Goal: Information Seeking & Learning: Learn about a topic

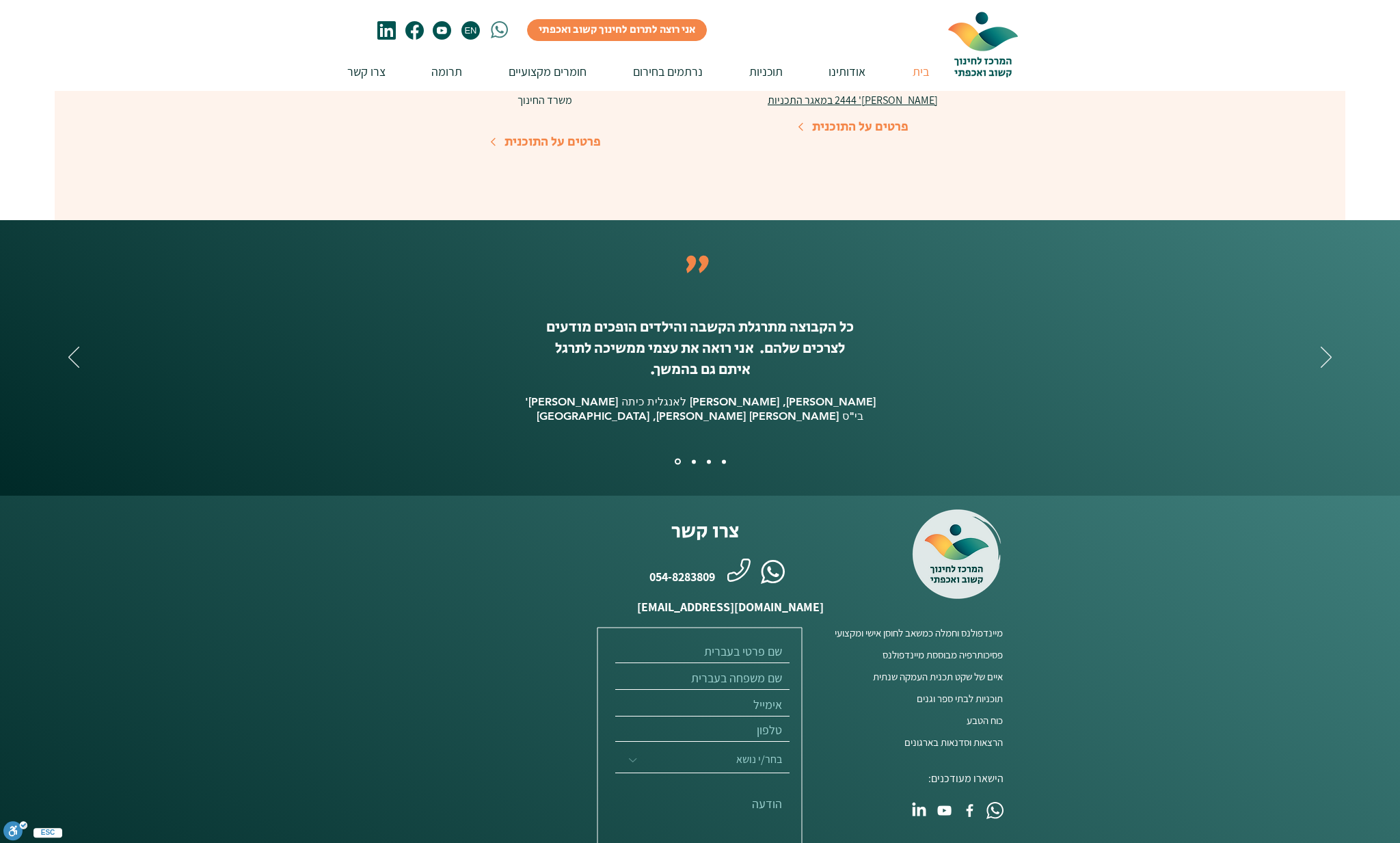
scroll to position [3191, 0]
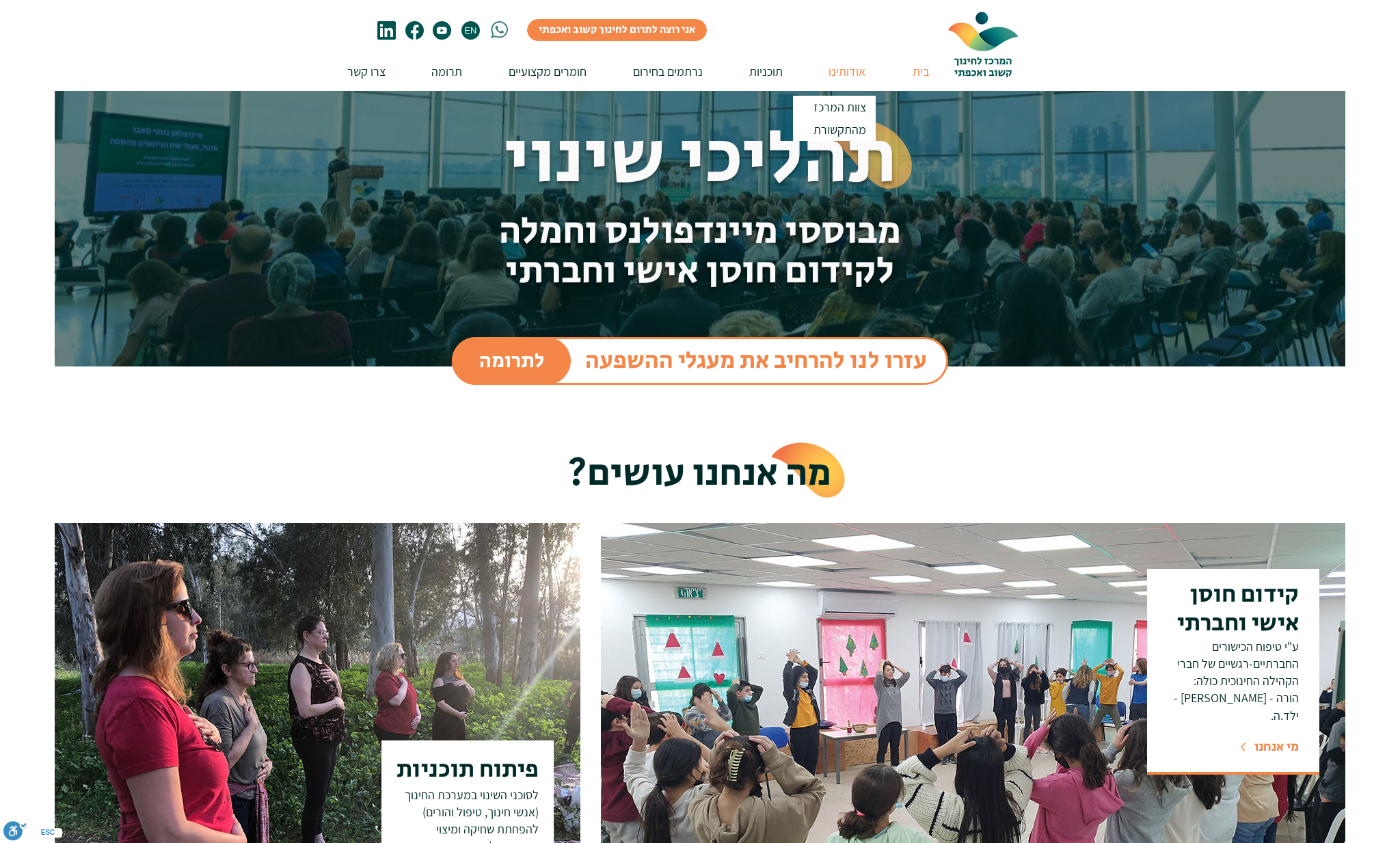
click at [854, 69] on p "אודותינו" at bounding box center [847, 71] width 51 height 39
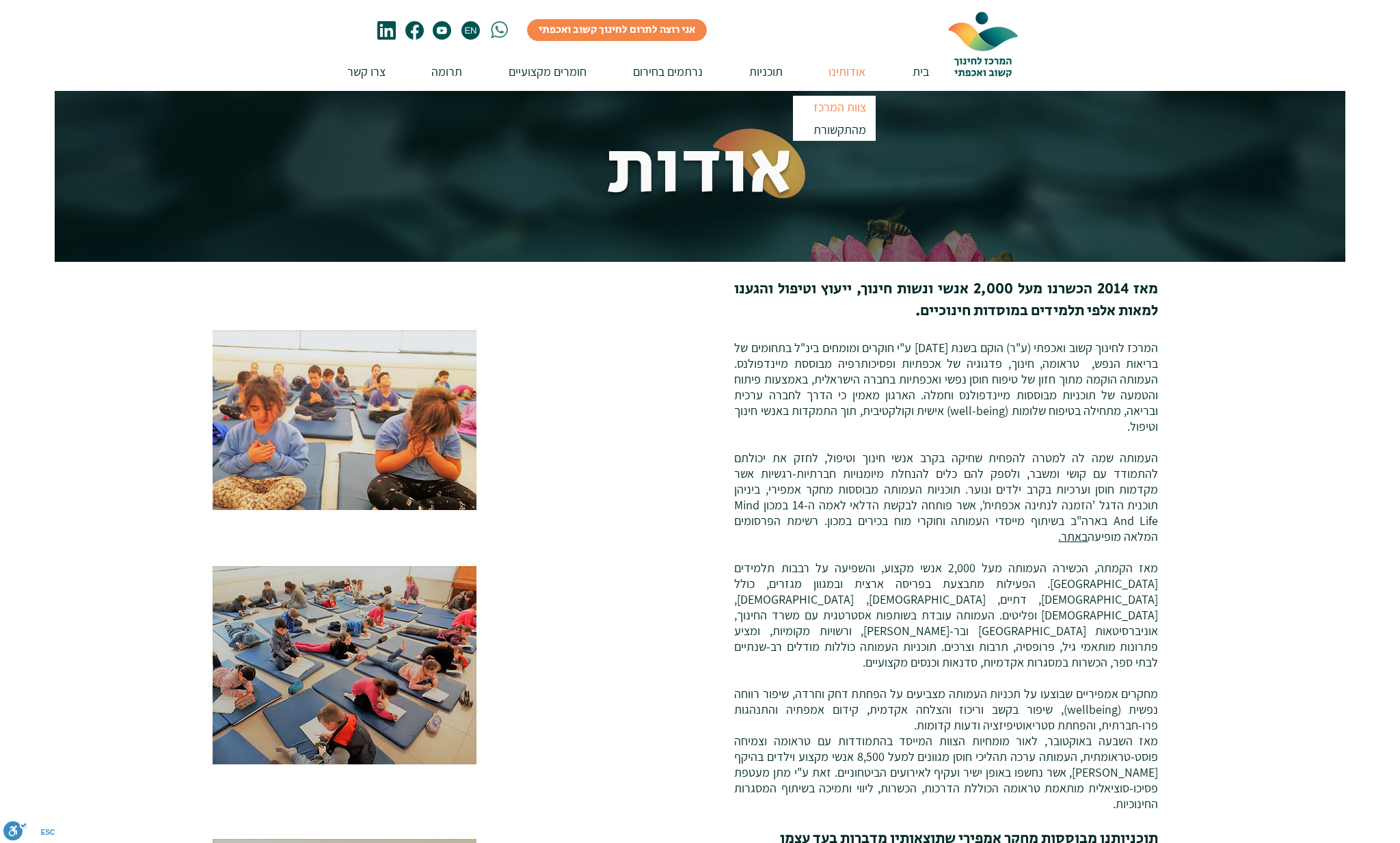
click at [833, 103] on p "צוות המרכז" at bounding box center [839, 107] width 65 height 23
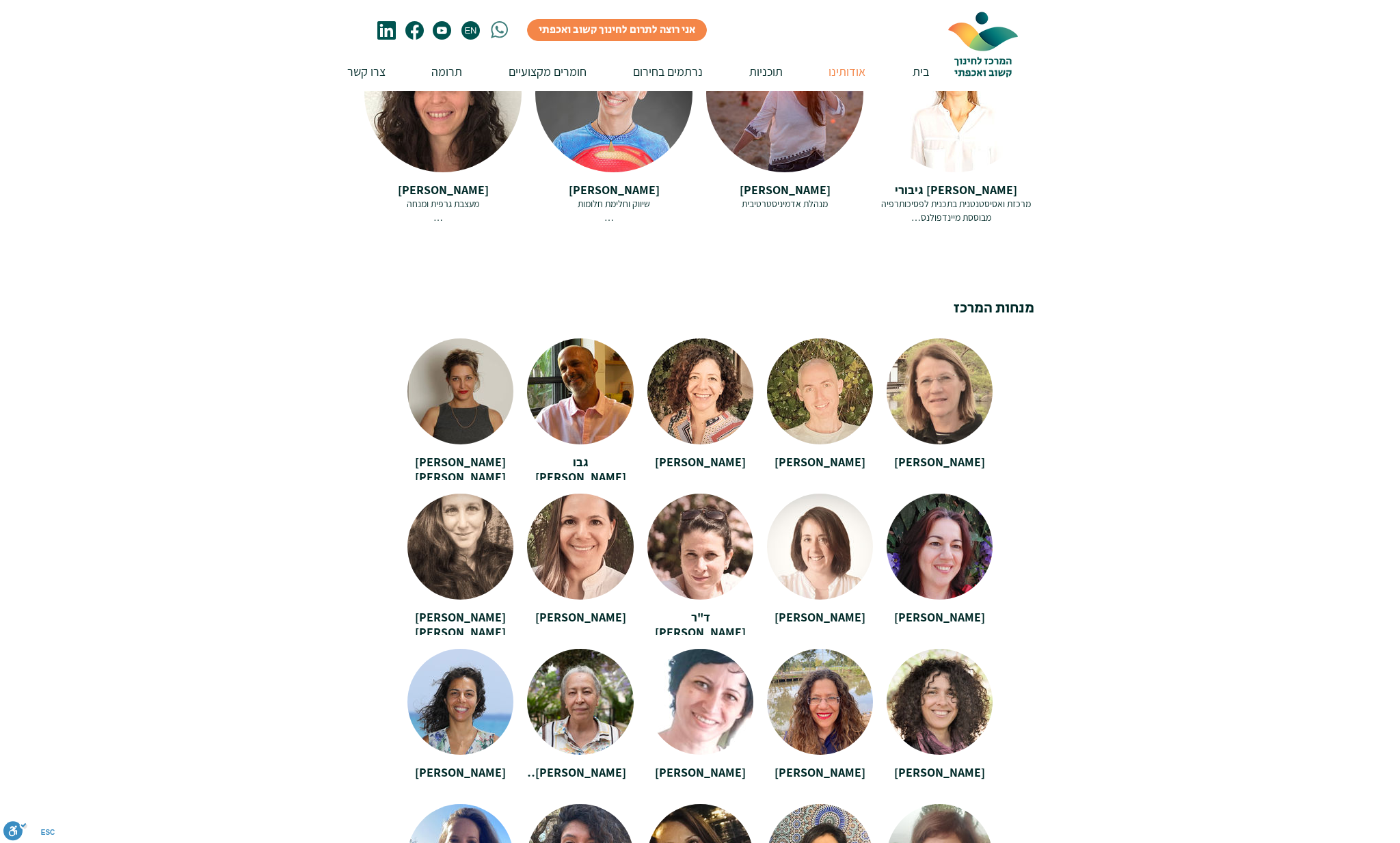
scroll to position [2256, 0]
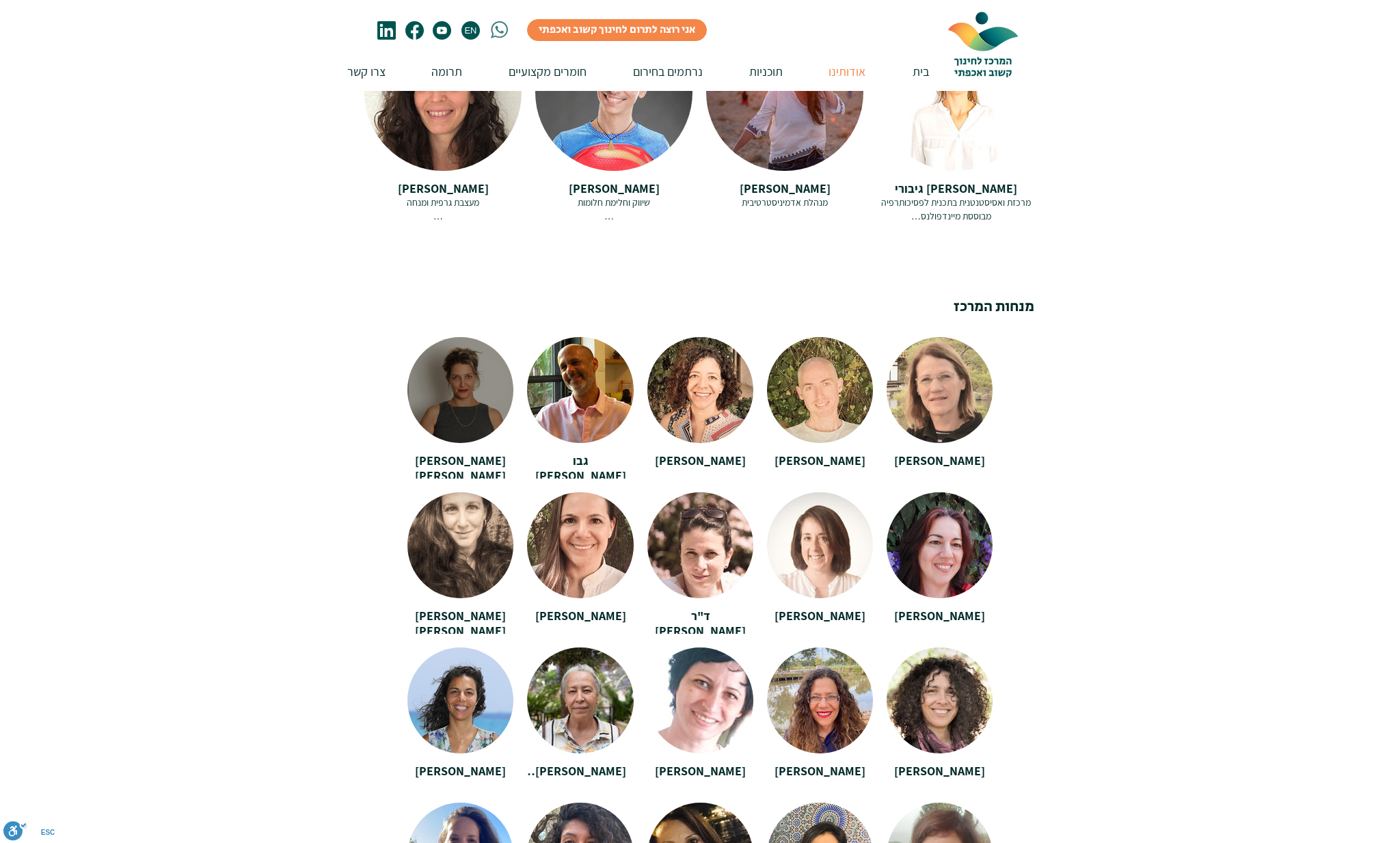
click at [466, 358] on div at bounding box center [460, 385] width 106 height 96
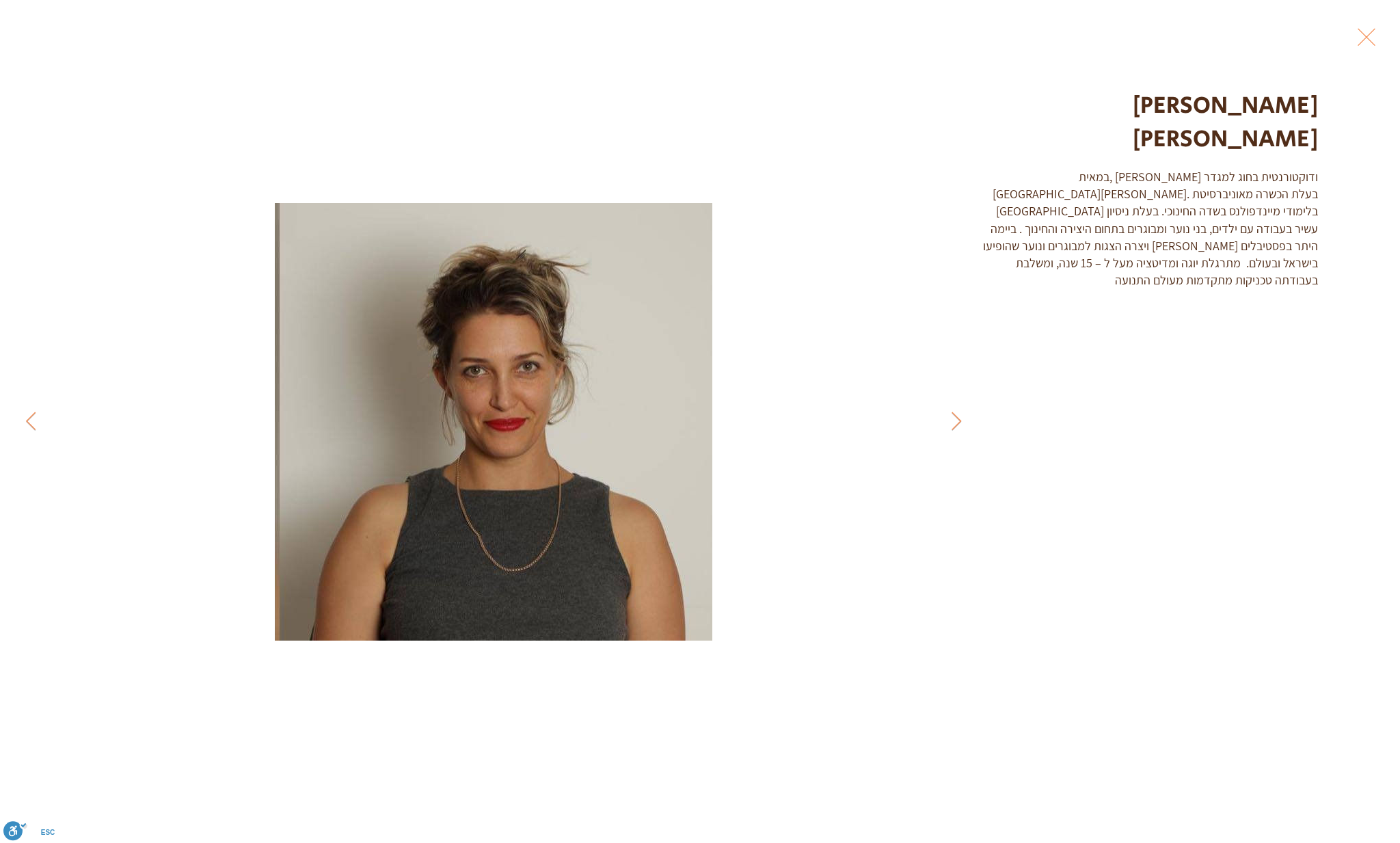
click at [1363, 30] on button "Exit expand mode" at bounding box center [1367, 36] width 26 height 30
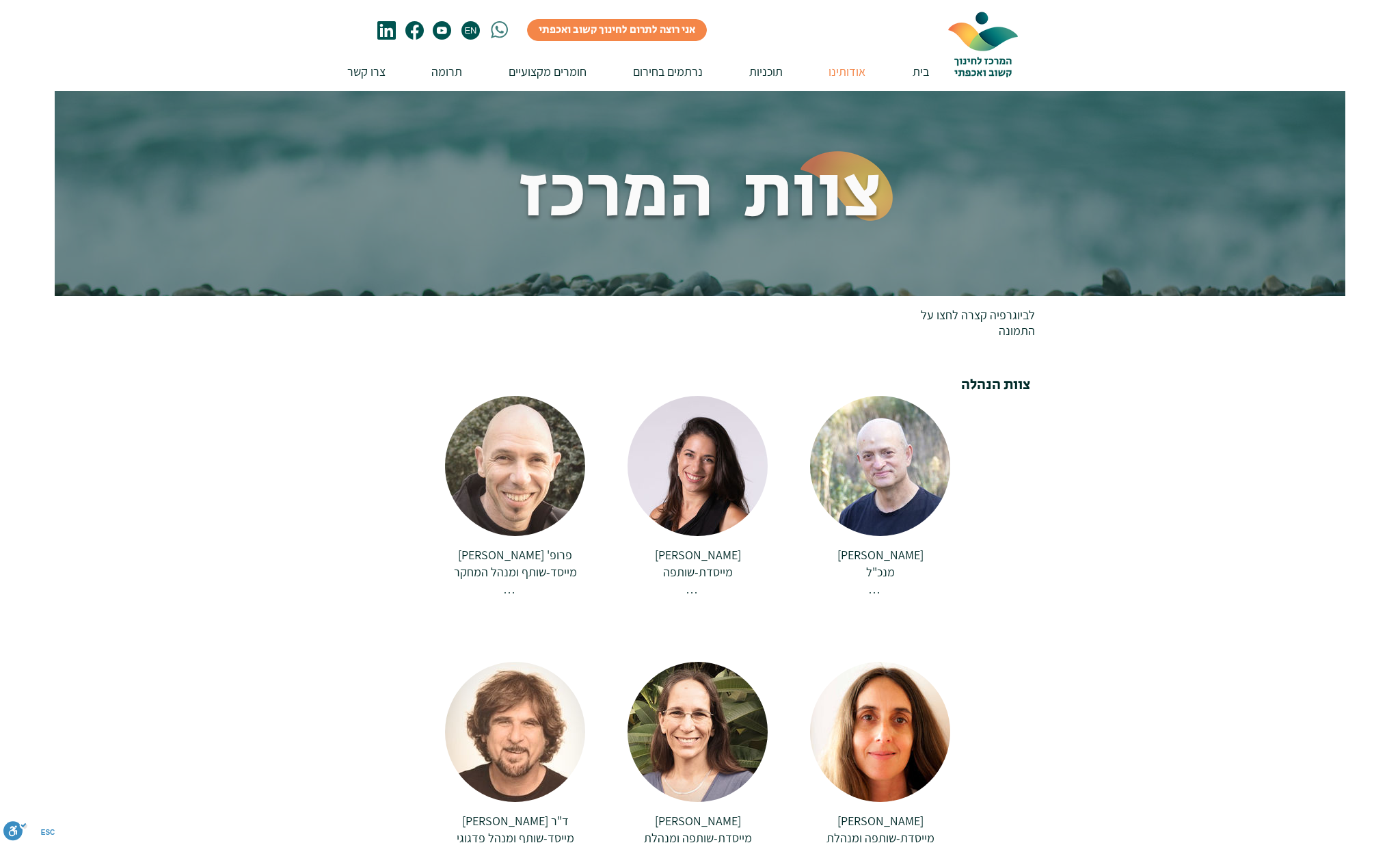
scroll to position [2256, 0]
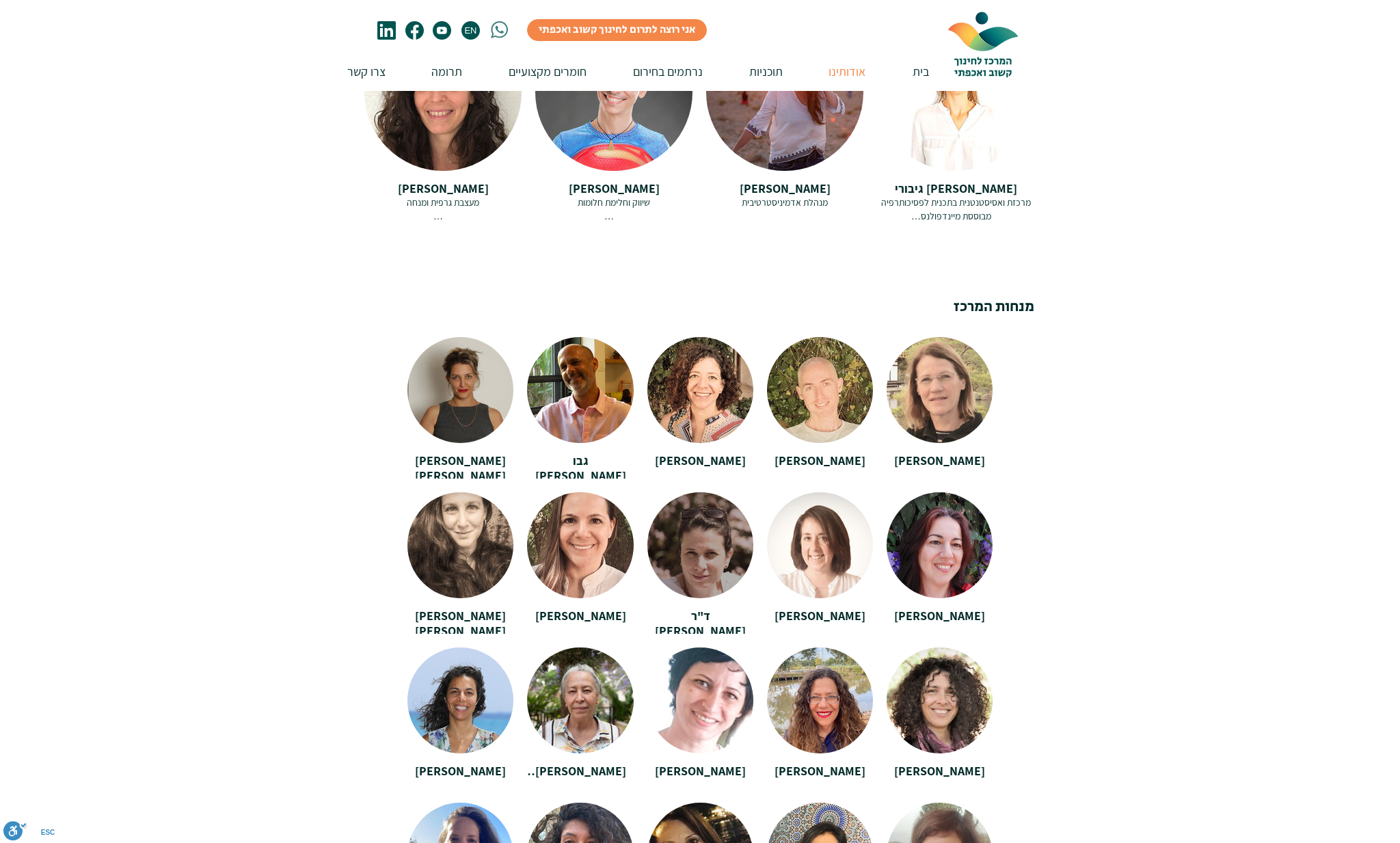
click at [678, 523] on div at bounding box center [700, 540] width 106 height 96
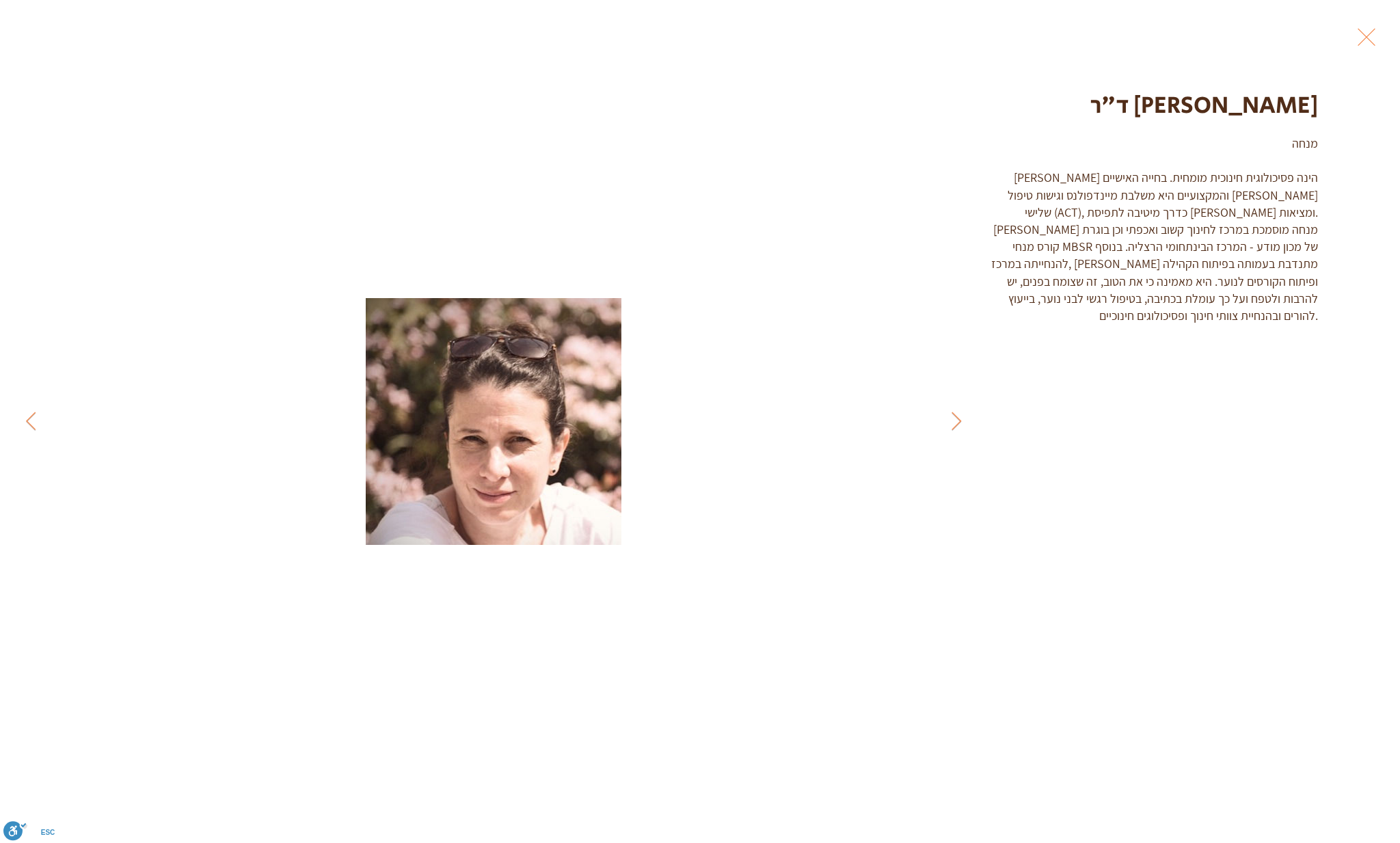
click at [1367, 41] on button "Exit expand mode" at bounding box center [1367, 36] width 26 height 30
